Goal: Information Seeking & Learning: Learn about a topic

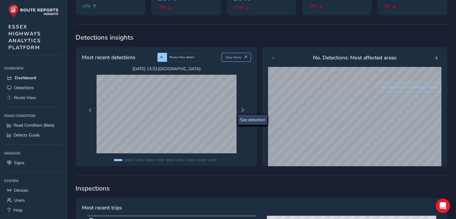
scroll to position [78, 0]
click at [21, 93] on link "Route View" at bounding box center [33, 98] width 59 height 10
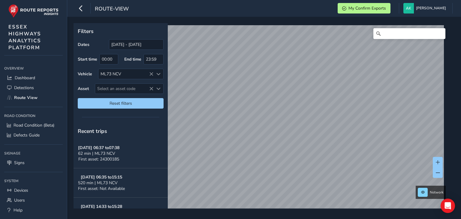
click at [387, 219] on html "route-view My Confirm Exports [PERSON_NAME] Colour Scheme: Dark Dim Light Logou…" at bounding box center [230, 109] width 461 height 219
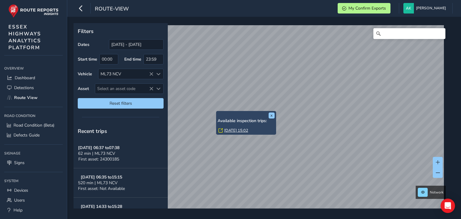
click at [230, 130] on link "[DATE] 15:02" at bounding box center [236, 130] width 24 height 5
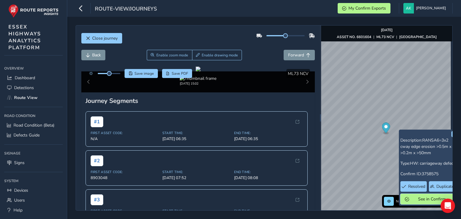
click at [416, 199] on span "See in Confirm" at bounding box center [432, 199] width 42 height 6
